Goal: Transaction & Acquisition: Purchase product/service

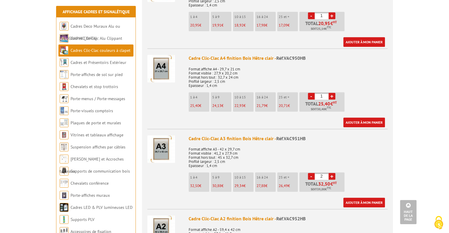
click at [161, 146] on img at bounding box center [161, 149] width 28 height 28
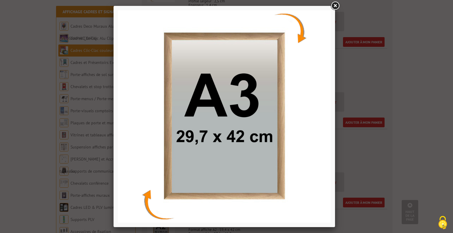
click at [335, 6] on link at bounding box center [335, 6] width 11 height 11
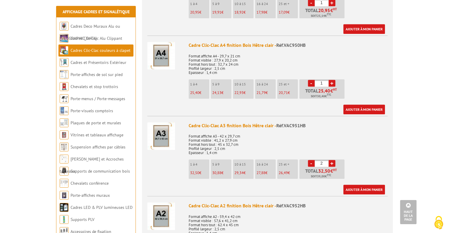
scroll to position [281, 0]
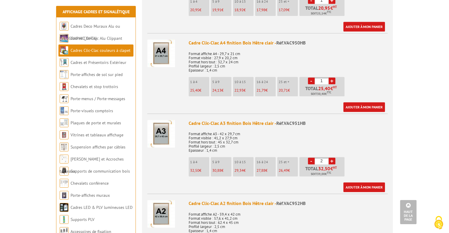
click at [322, 161] on input "2" at bounding box center [322, 161] width 14 height 7
click at [346, 159] on ul "1 à 4 32,50 € 5 à 9 30,88 € 10 à 15 29,34 € 16 à 24 27,88 € 25 et + €" at bounding box center [267, 168] width 157 height 22
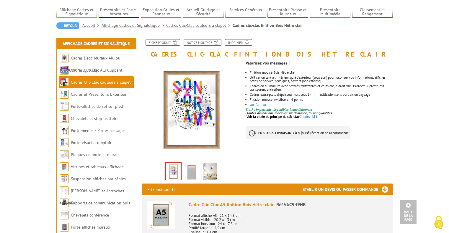
scroll to position [0, 0]
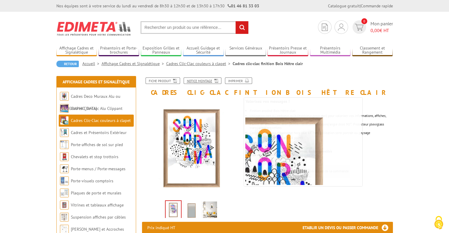
click at [203, 78] on link "Notice Montage" at bounding box center [203, 81] width 38 height 6
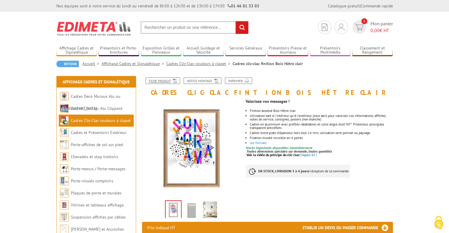
click at [168, 78] on link "Fiche produit" at bounding box center [162, 81] width 35 height 6
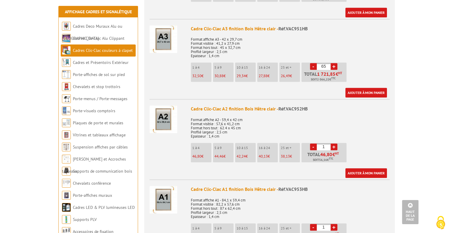
scroll to position [325, 0]
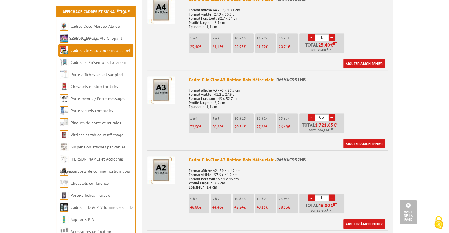
click at [322, 115] on input "65" at bounding box center [322, 117] width 14 height 7
type input "5"
type input "2"
click at [368, 143] on link "Ajouter à mon panier" at bounding box center [364, 144] width 42 height 10
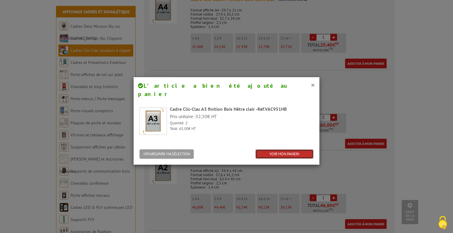
click at [295, 150] on link "VOIR MON PANIER" at bounding box center [285, 155] width 58 height 10
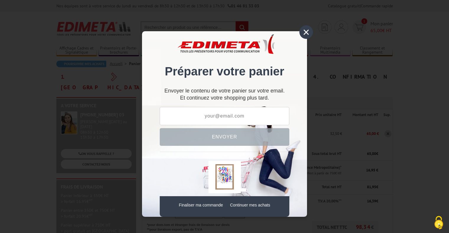
click at [302, 33] on div "×" at bounding box center [306, 32] width 14 height 14
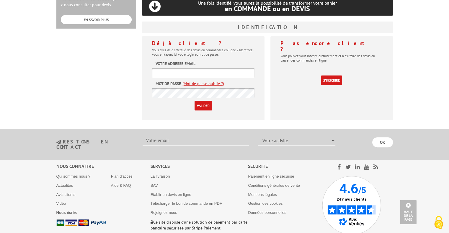
scroll to position [258, 0]
